Goal: Task Accomplishment & Management: Use online tool/utility

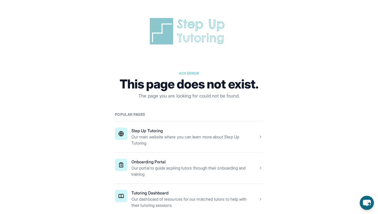
scroll to position [57, 0]
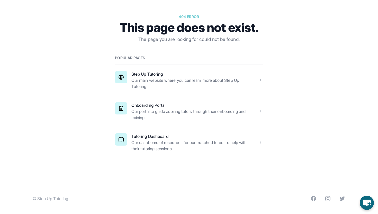
click at [210, 153] on span at bounding box center [189, 142] width 148 height 31
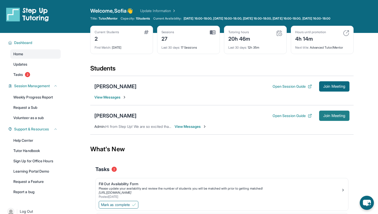
click at [321, 117] on button "Join Meeting" at bounding box center [334, 116] width 30 height 10
click at [340, 117] on span "Join Meeting" at bounding box center [335, 115] width 22 height 3
